Goal: Understand process/instructions

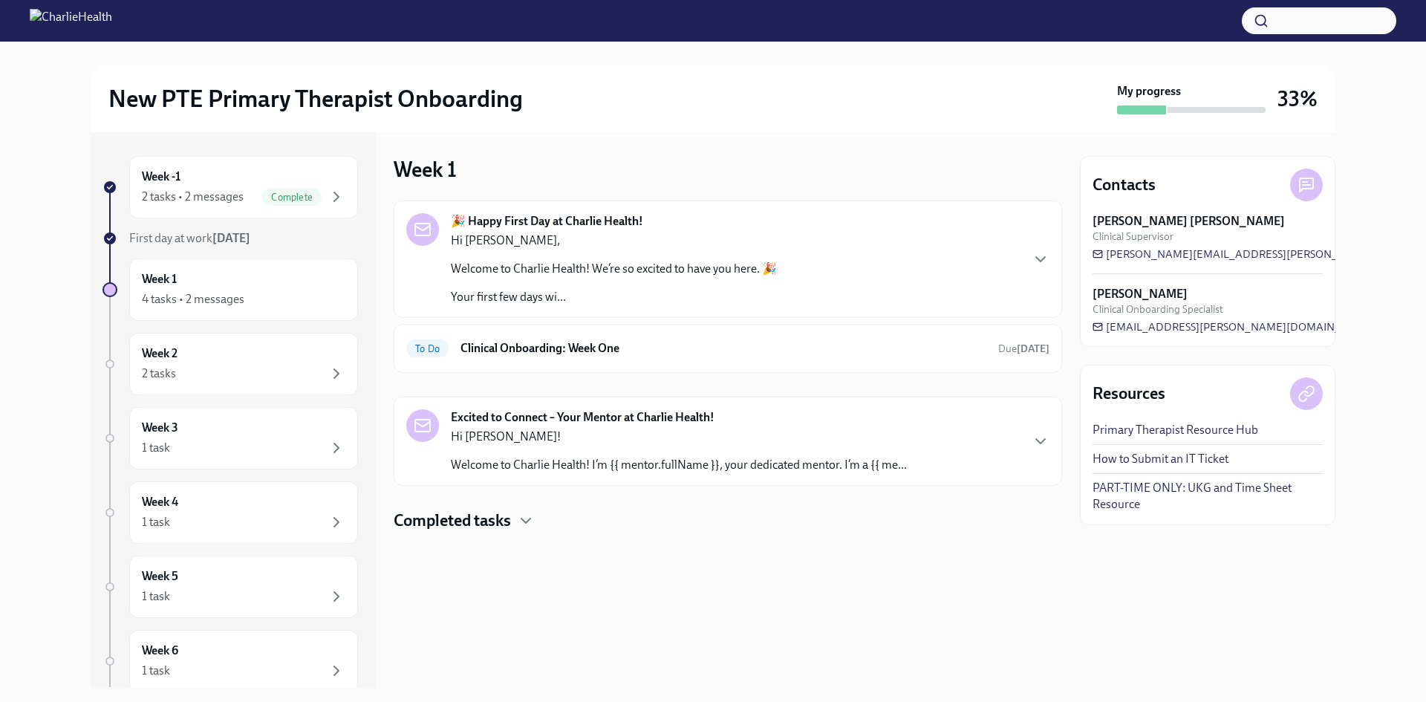
drag, startPoint x: 0, startPoint y: 0, endPoint x: 694, endPoint y: 440, distance: 821.8
click at [694, 440] on p "Hi [PERSON_NAME]!" at bounding box center [679, 437] width 456 height 16
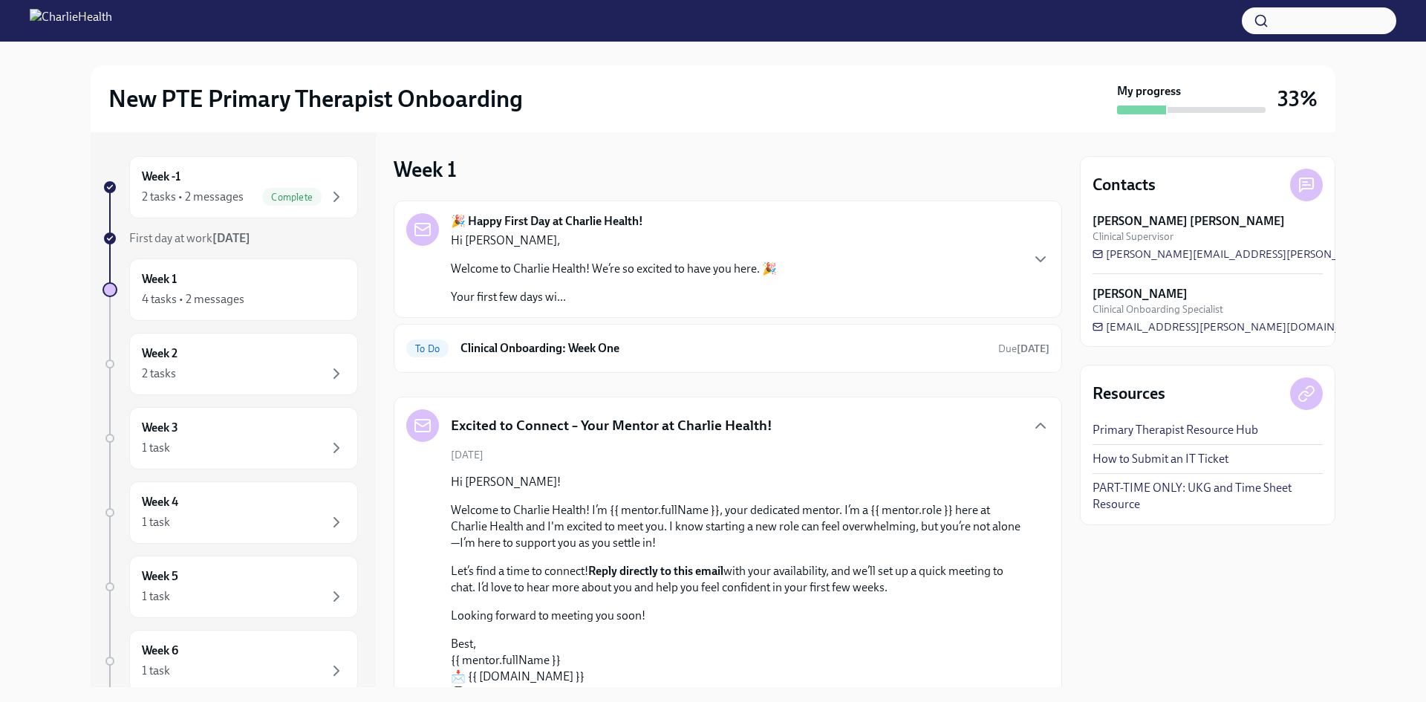
click at [694, 440] on div "Excited to Connect – Your Mentor at Charlie Health!" at bounding box center [589, 425] width 366 height 33
click at [253, 282] on div "Week 1 4 tasks • 2 messages" at bounding box center [244, 289] width 204 height 37
click at [767, 354] on h6 "Clinical Onboarding: Week One" at bounding box center [724, 348] width 526 height 16
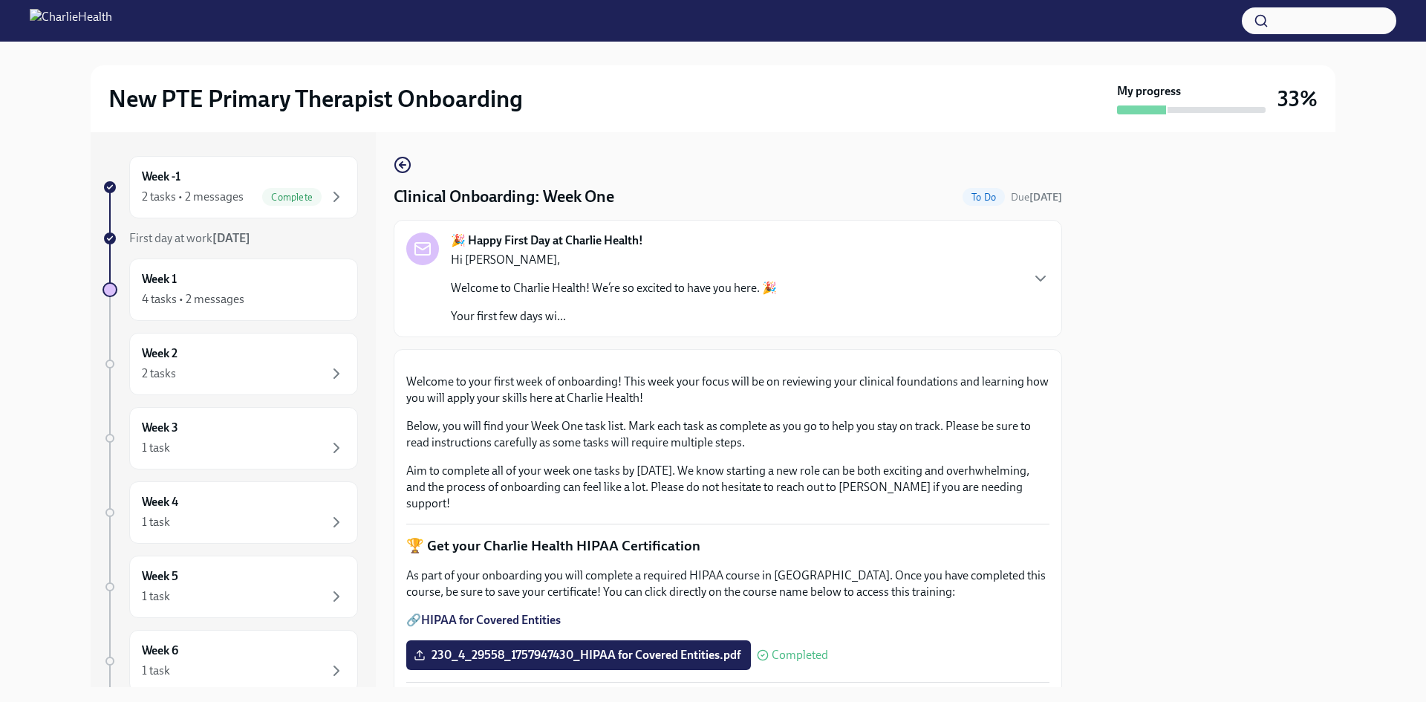
click at [112, 21] on img at bounding box center [71, 21] width 82 height 24
